Goal: Subscribe to service/newsletter

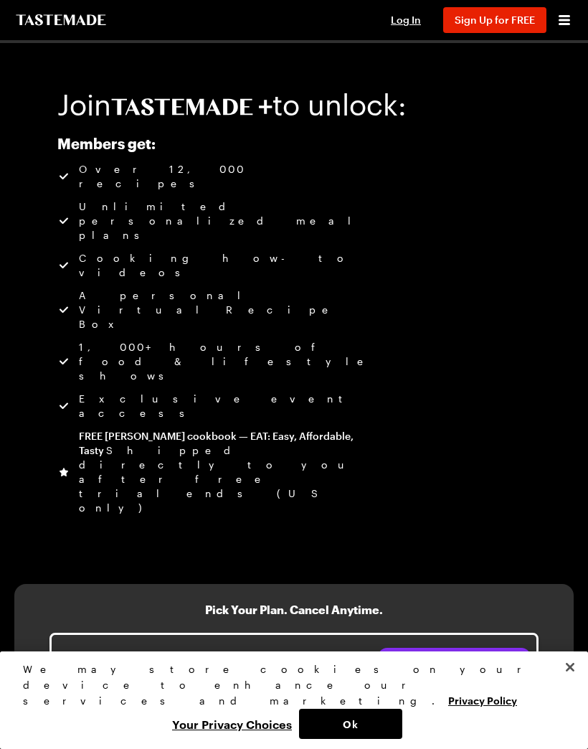
click at [567, 683] on button "Close" at bounding box center [570, 667] width 32 height 32
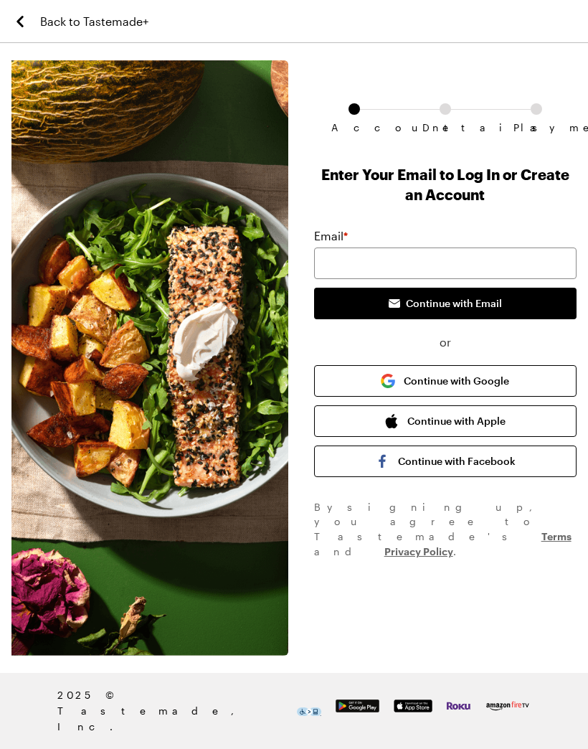
click at [496, 424] on button "Continue with Apple" at bounding box center [445, 421] width 262 height 32
